Goal: Information Seeking & Learning: Learn about a topic

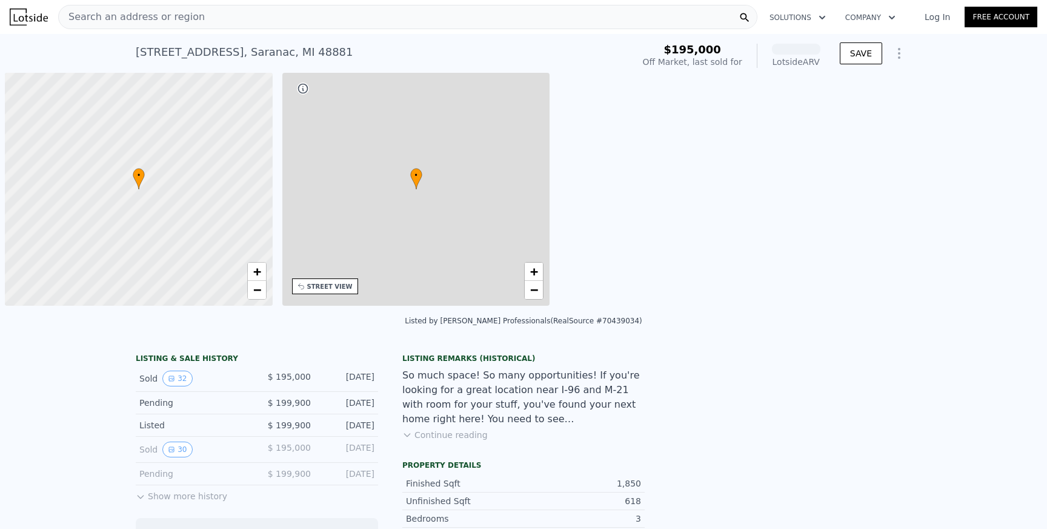
scroll to position [0, 5]
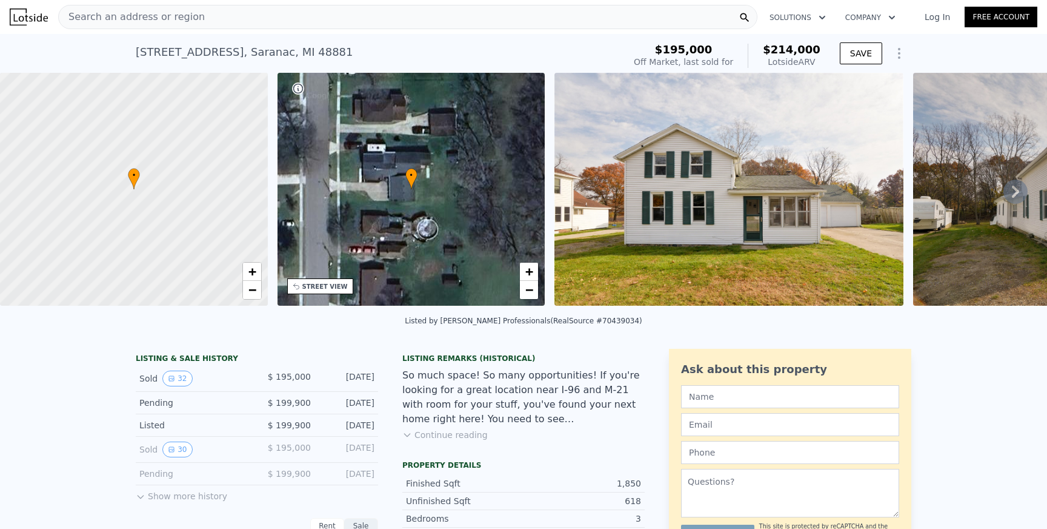
click at [190, 20] on span "Search an address or region" at bounding box center [132, 17] width 146 height 15
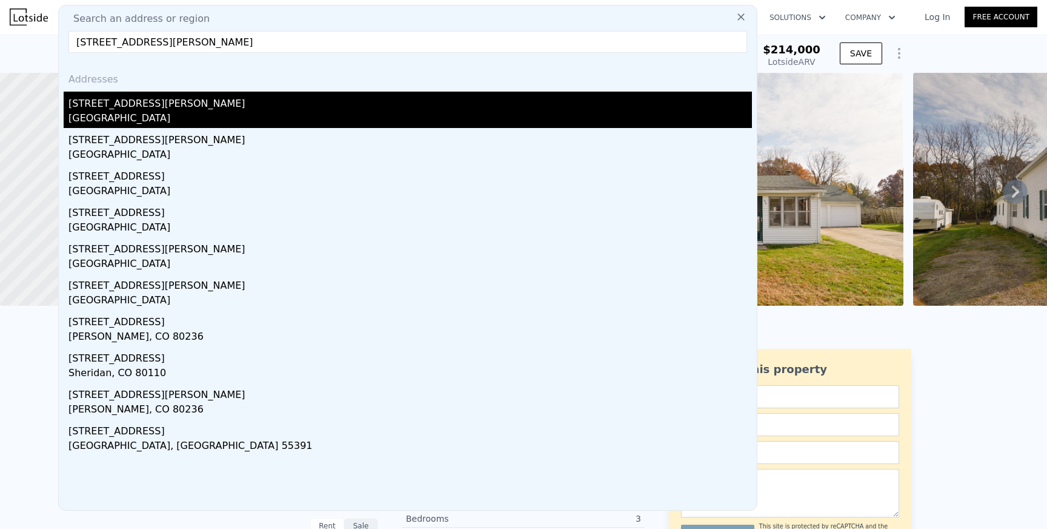
type input "[STREET_ADDRESS][PERSON_NAME]"
click at [156, 122] on div "[GEOGRAPHIC_DATA]" at bounding box center [410, 119] width 684 height 17
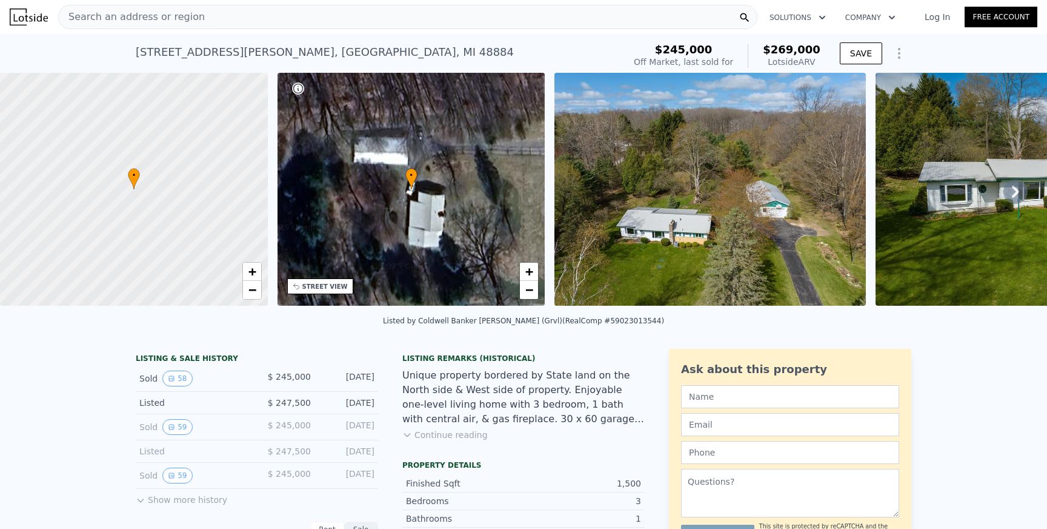
scroll to position [5, 0]
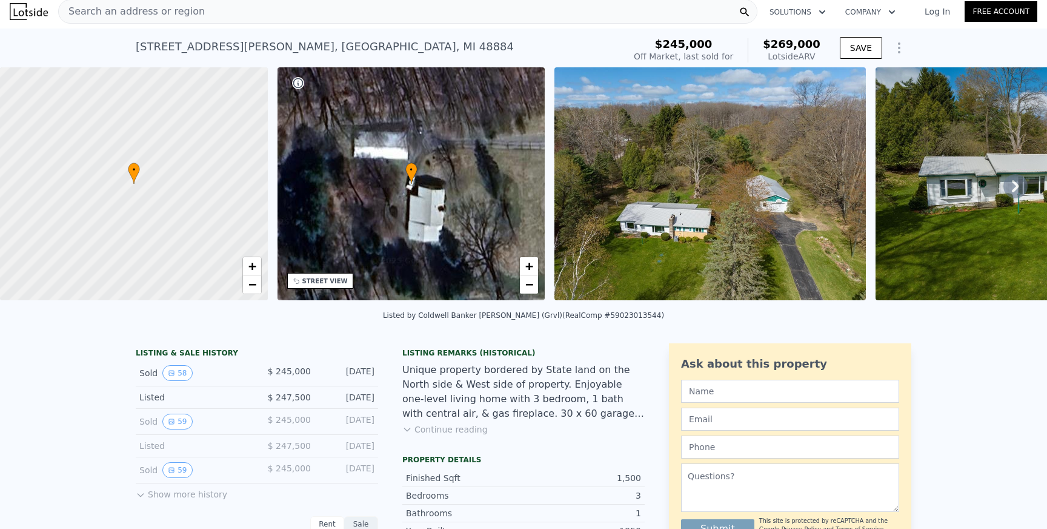
click at [716, 231] on img at bounding box center [710, 183] width 311 height 233
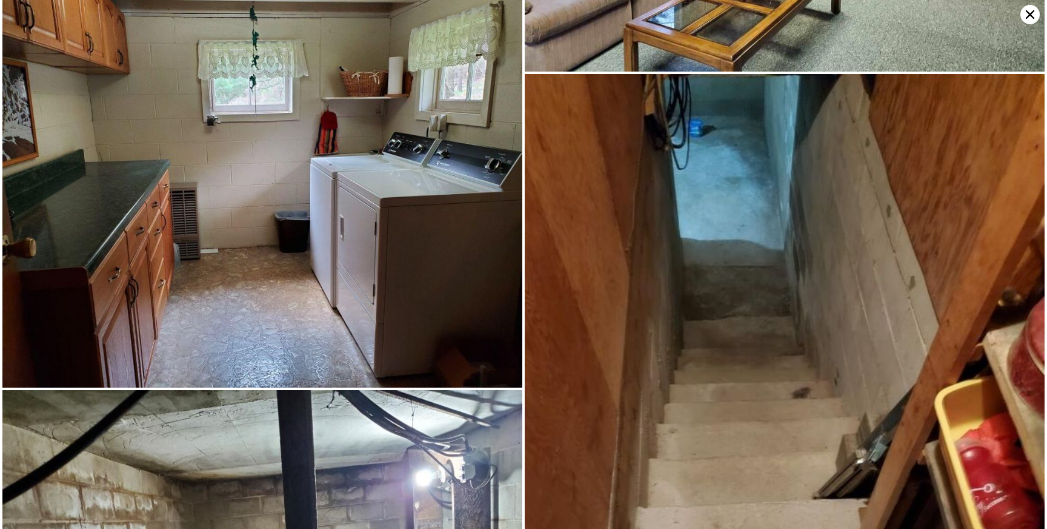
scroll to position [4314, 0]
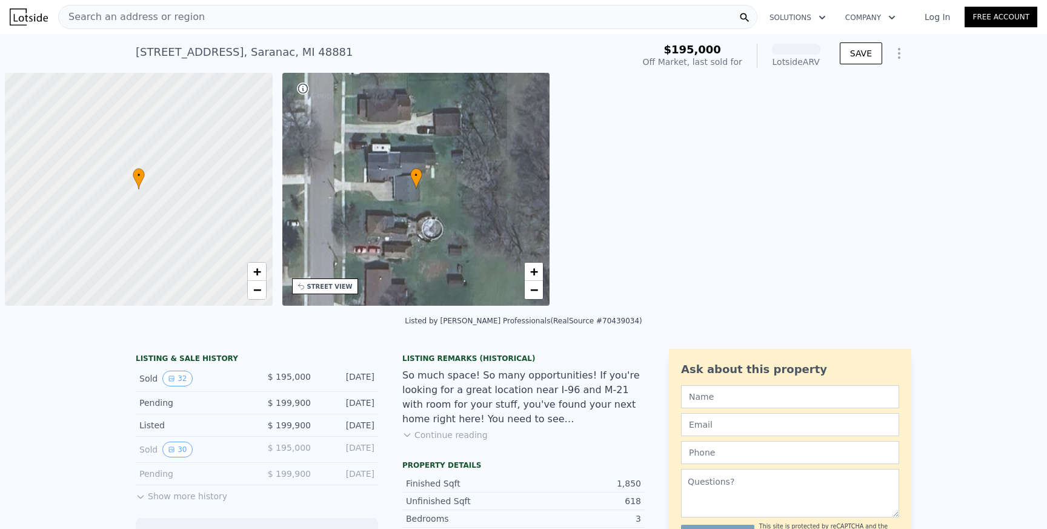
scroll to position [0, 5]
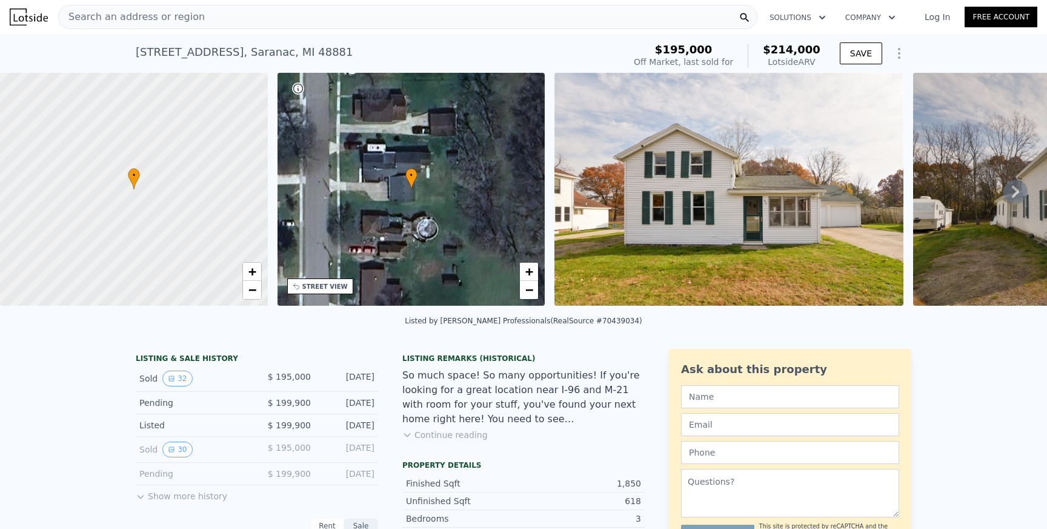
click at [469, 8] on div "Search an address or region" at bounding box center [407, 17] width 699 height 24
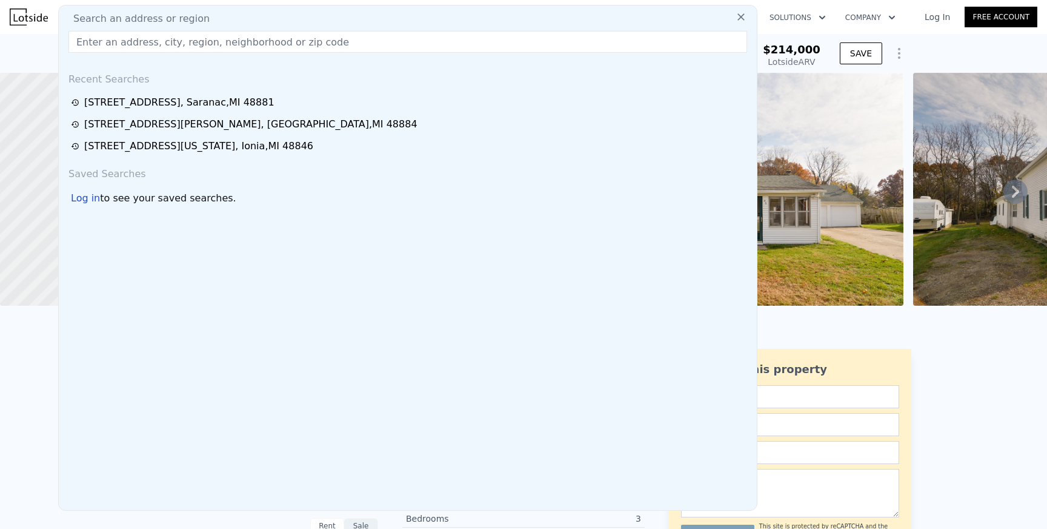
type input "Cassandra Velthouse"
click at [141, 40] on input "text" at bounding box center [407, 42] width 679 height 22
paste input "128 W Averill St, Sparta, Michigan, US"
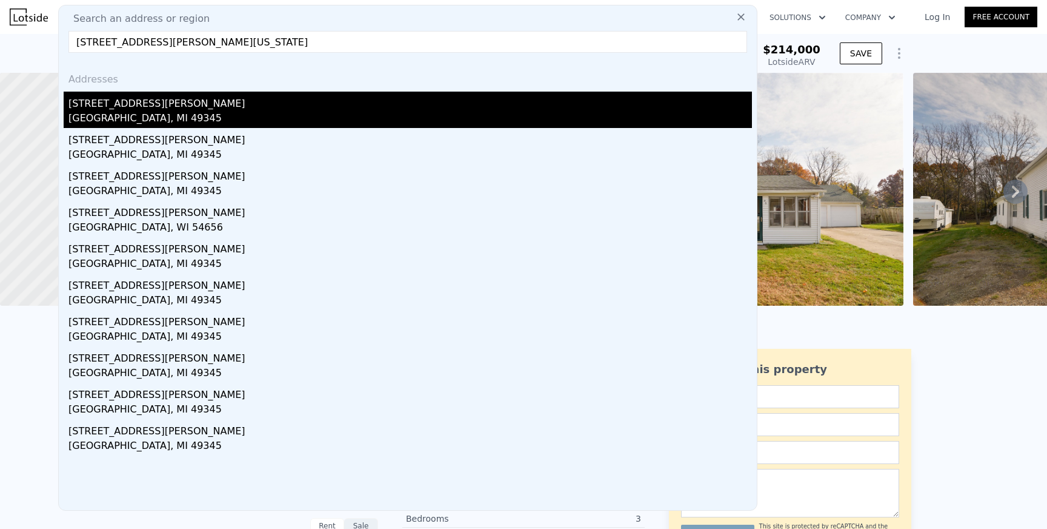
type input "128 W Averill St, Sparta, Michigan, US"
click at [122, 117] on div "Sparta, MI 49345" at bounding box center [410, 119] width 684 height 17
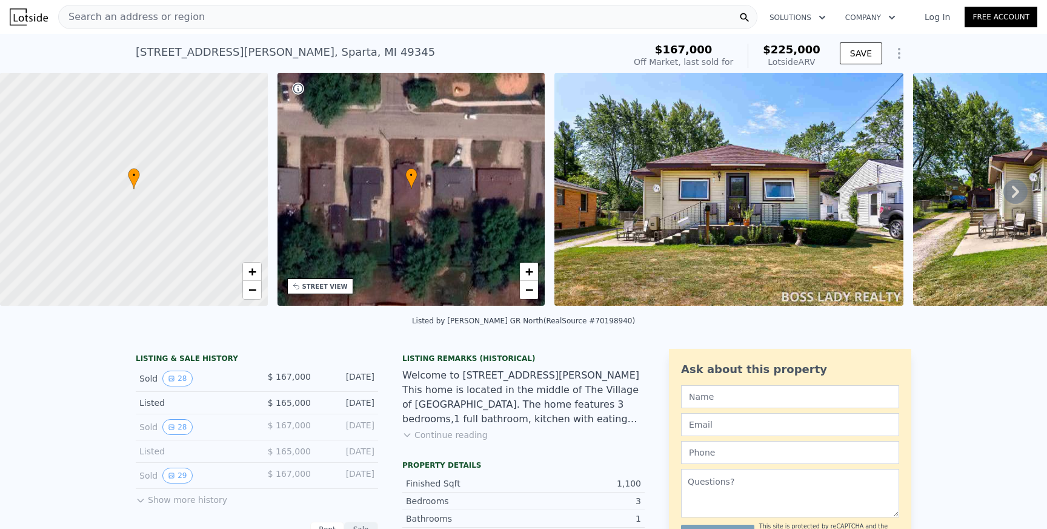
click at [639, 196] on img at bounding box center [729, 189] width 349 height 233
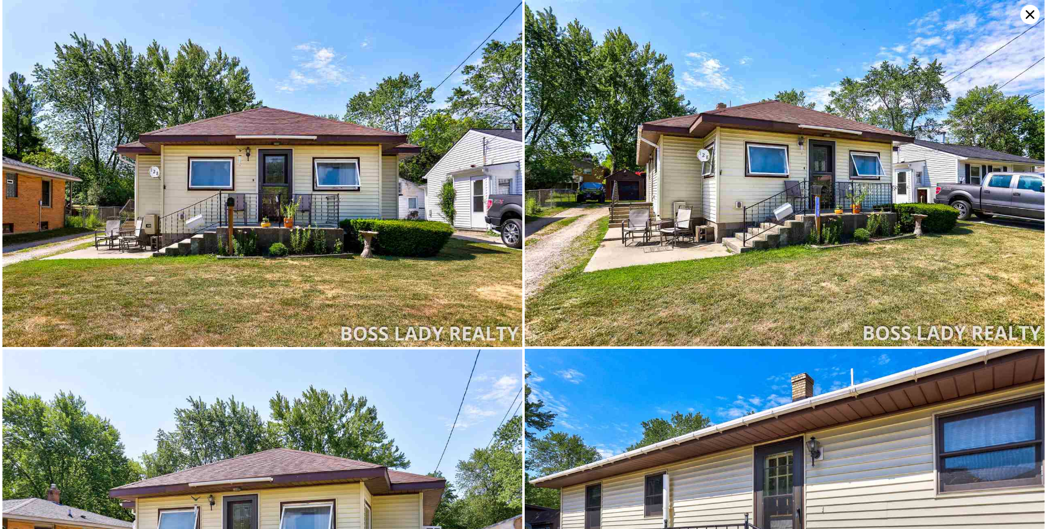
click at [1024, 16] on icon at bounding box center [1030, 14] width 19 height 19
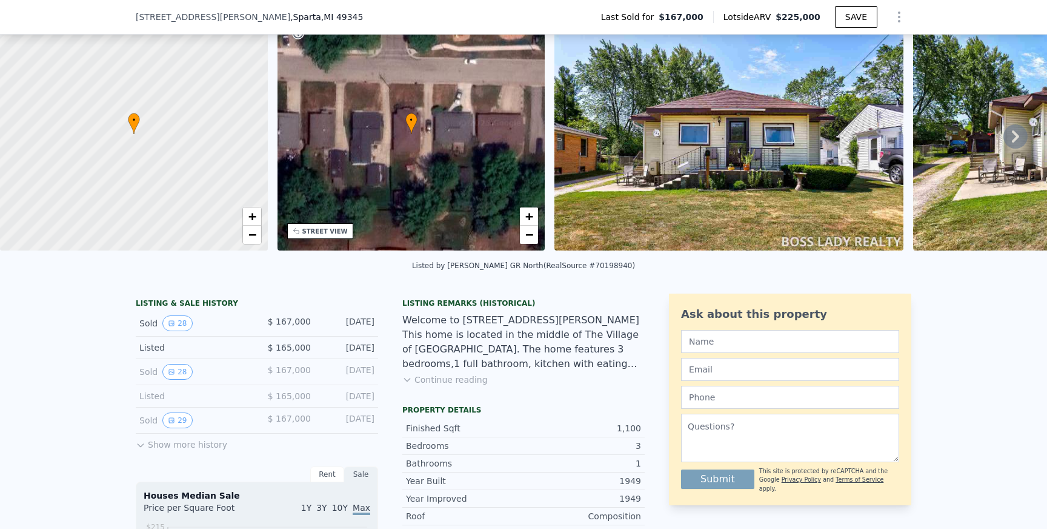
scroll to position [59, 0]
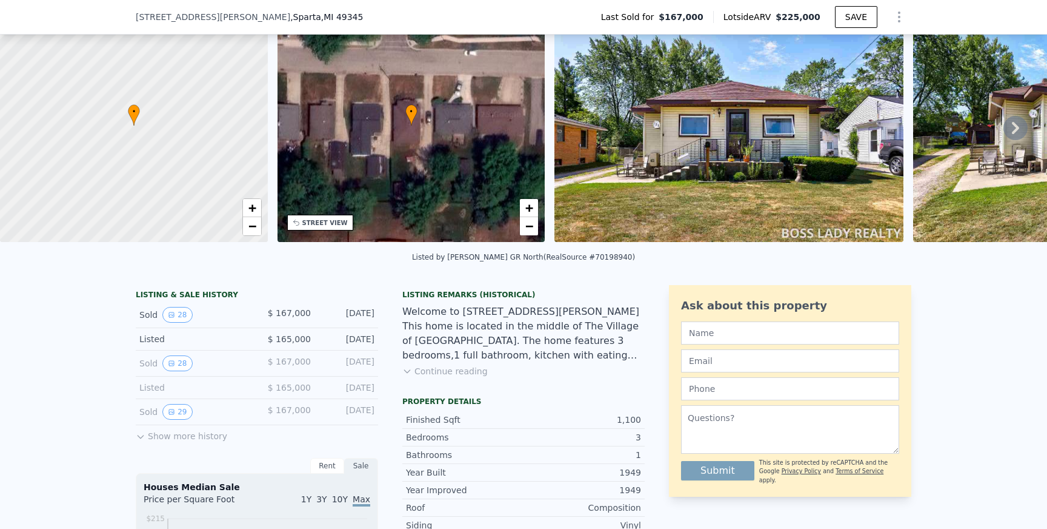
click at [467, 372] on button "Continue reading" at bounding box center [444, 371] width 85 height 12
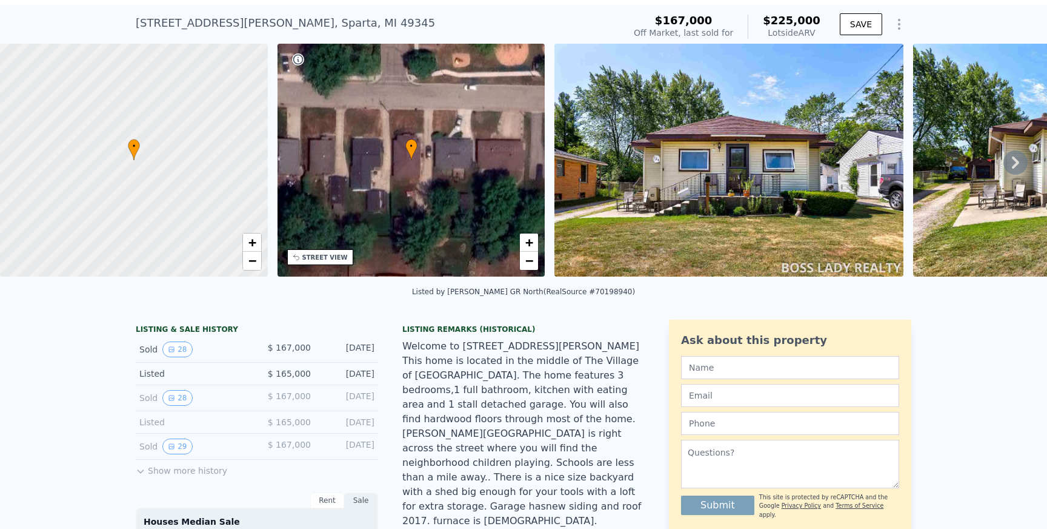
scroll to position [38, 0]
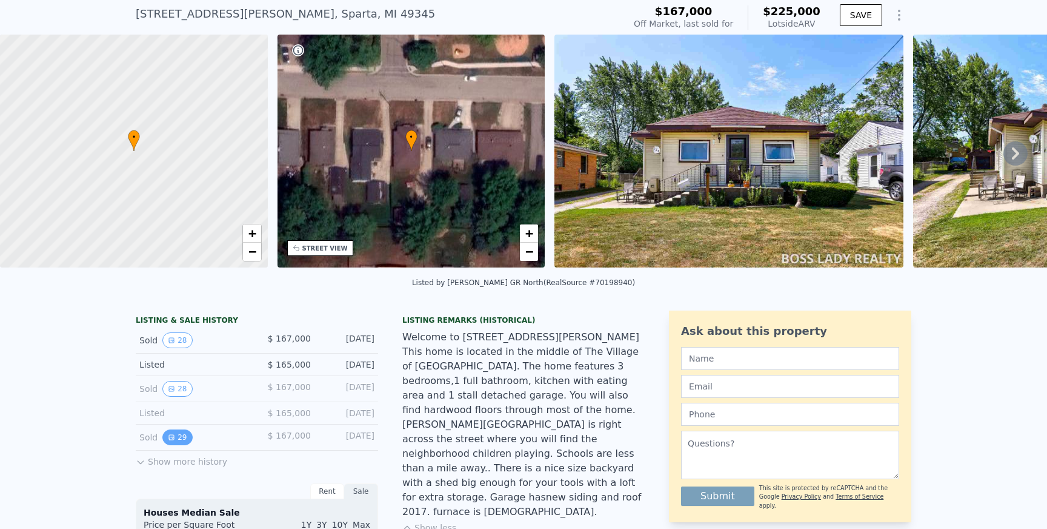
click at [179, 435] on button "29" at bounding box center [177, 437] width 30 height 16
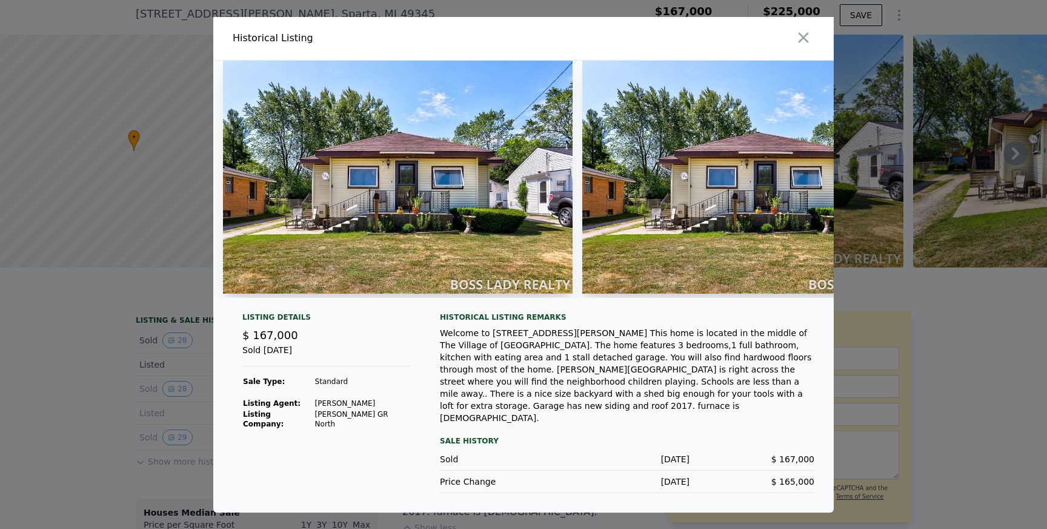
click at [149, 410] on div at bounding box center [523, 264] width 1047 height 529
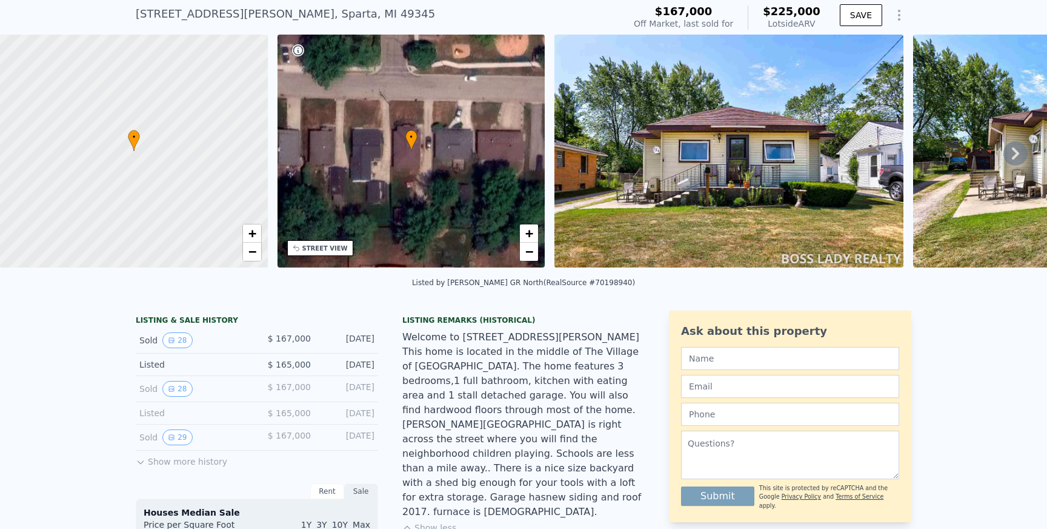
click at [195, 461] on button "Show more history" at bounding box center [182, 458] width 92 height 17
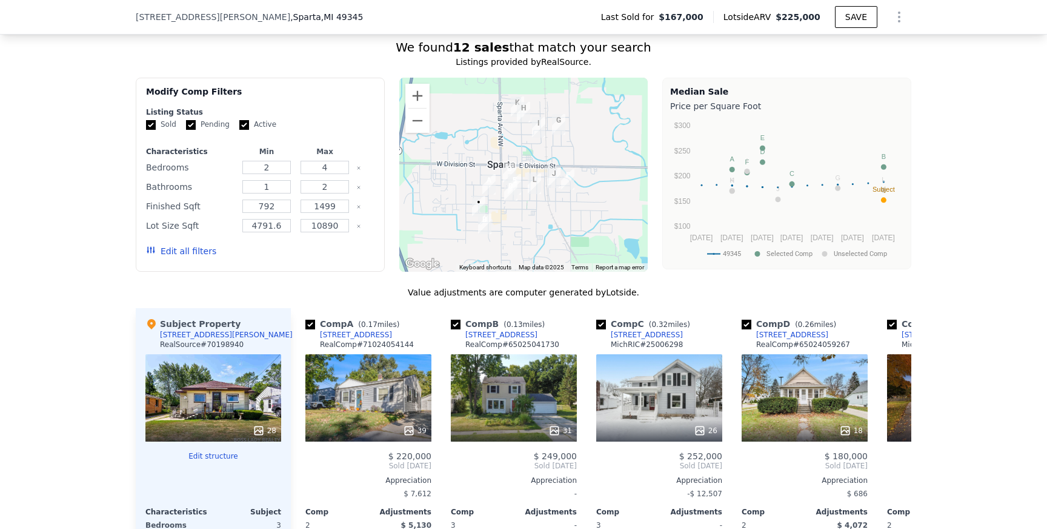
scroll to position [1081, 0]
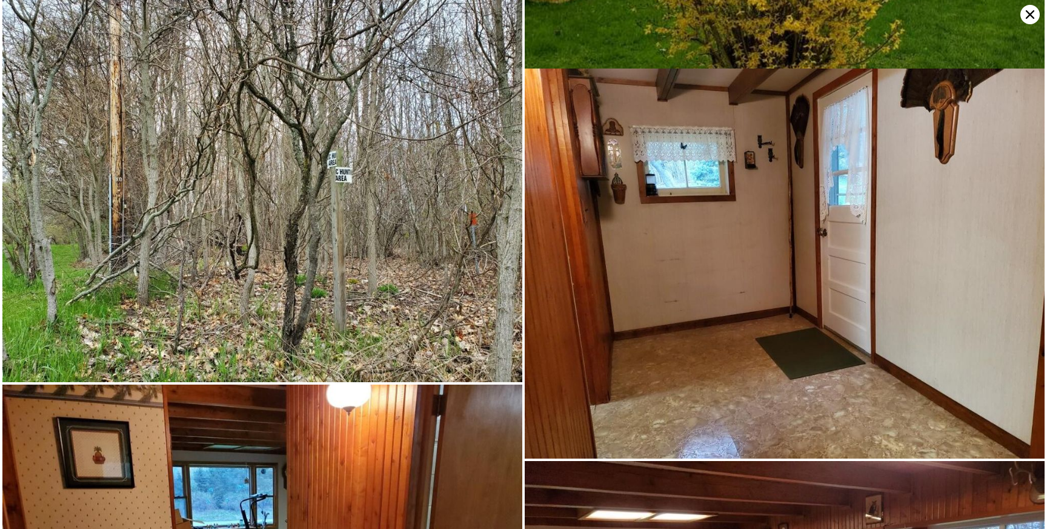
scroll to position [3529, 0]
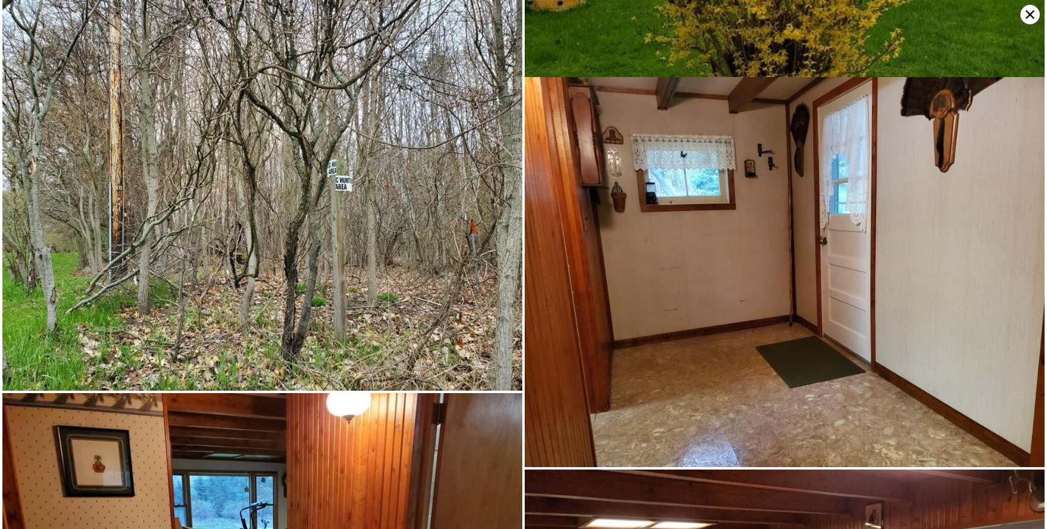
click at [1027, 5] on icon at bounding box center [1030, 14] width 19 height 19
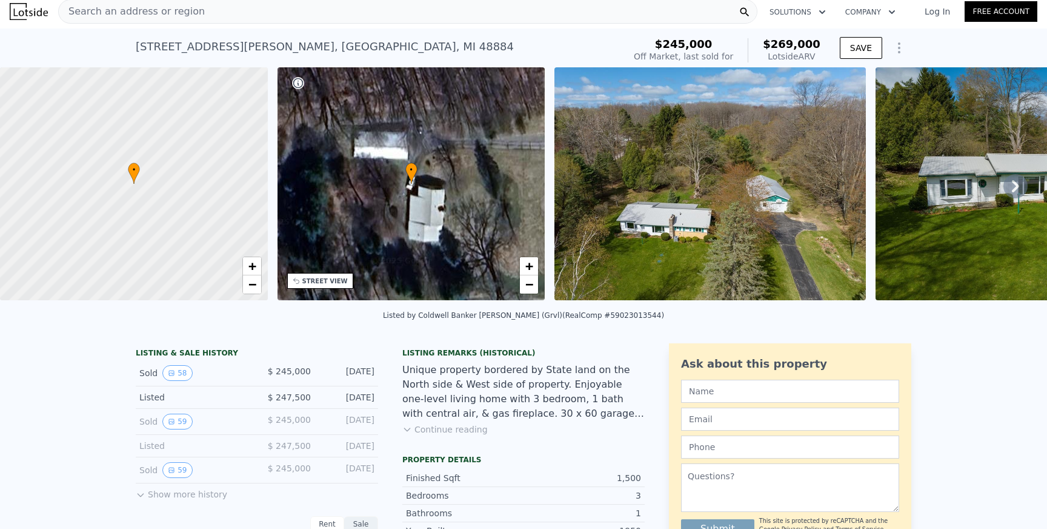
scroll to position [21, 0]
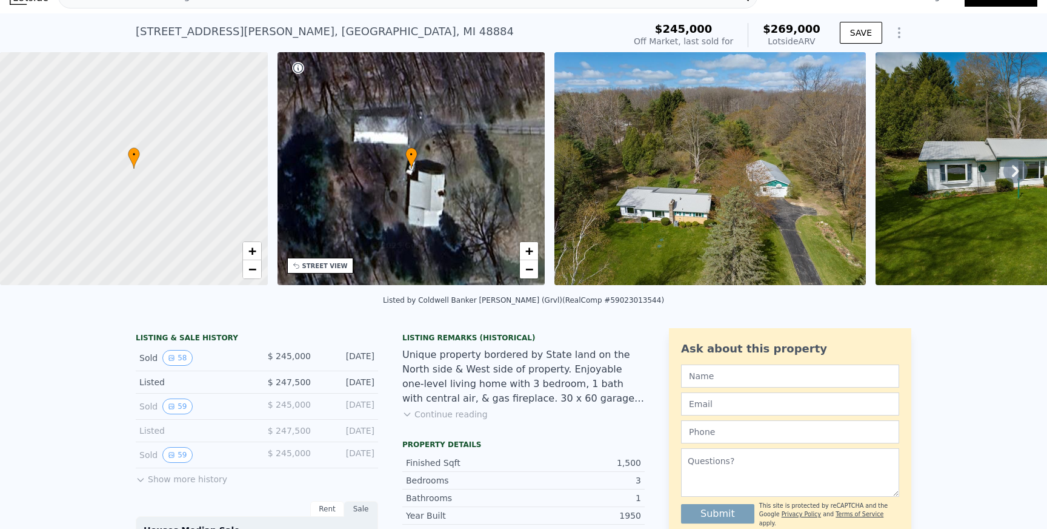
click at [1017, 164] on icon at bounding box center [1016, 171] width 24 height 24
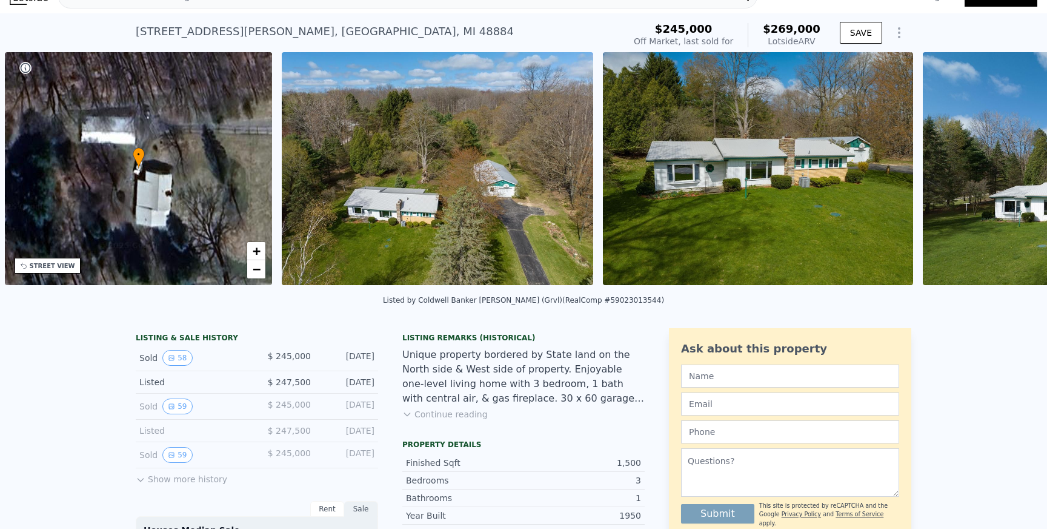
scroll to position [0, 282]
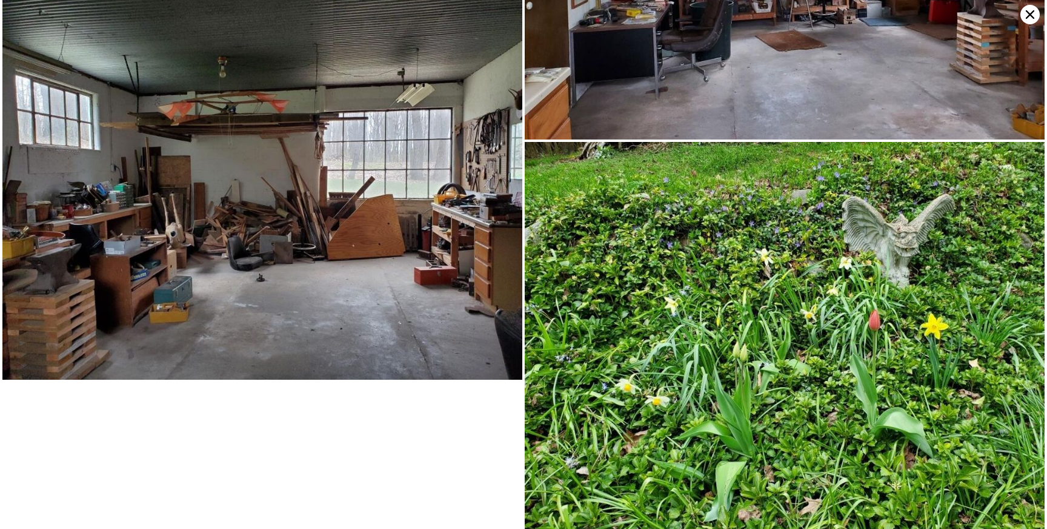
scroll to position [11226, 0]
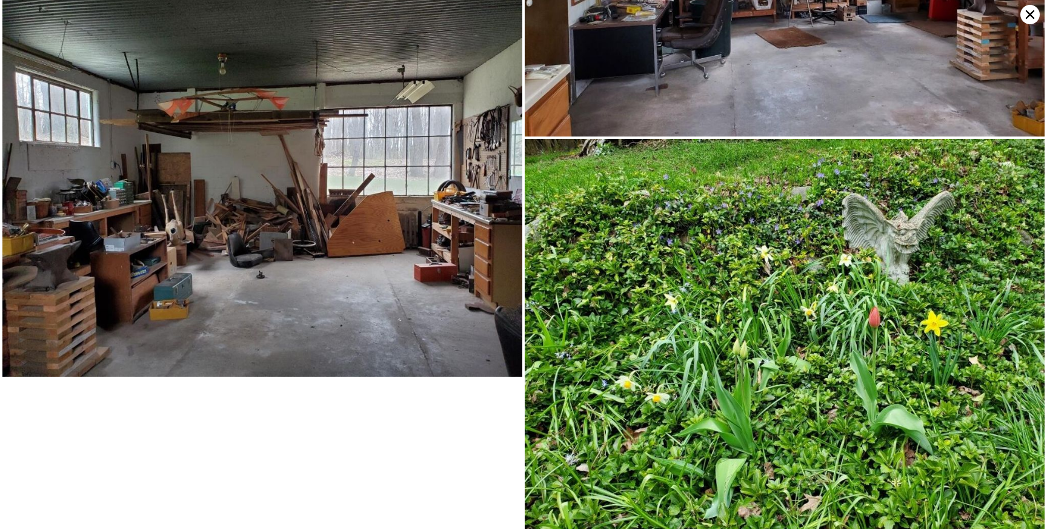
click at [882, 412] on img at bounding box center [785, 334] width 520 height 390
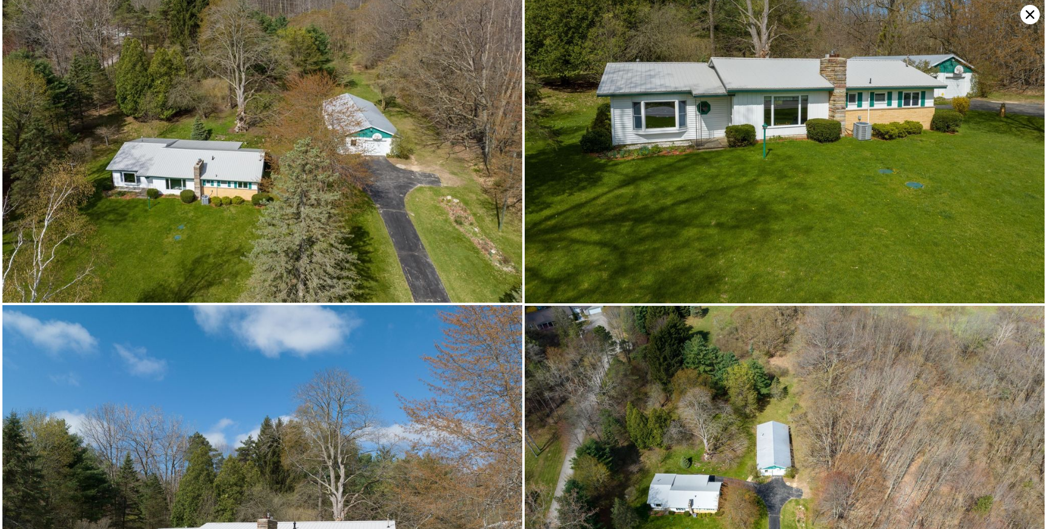
scroll to position [0, 0]
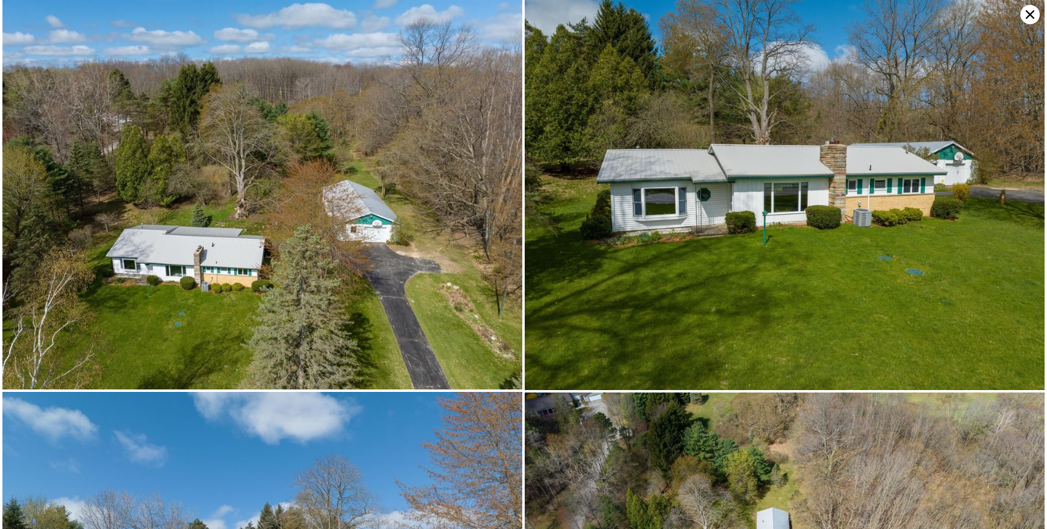
click at [1030, 15] on icon at bounding box center [1030, 14] width 8 height 8
